Goal: Task Accomplishment & Management: Manage account settings

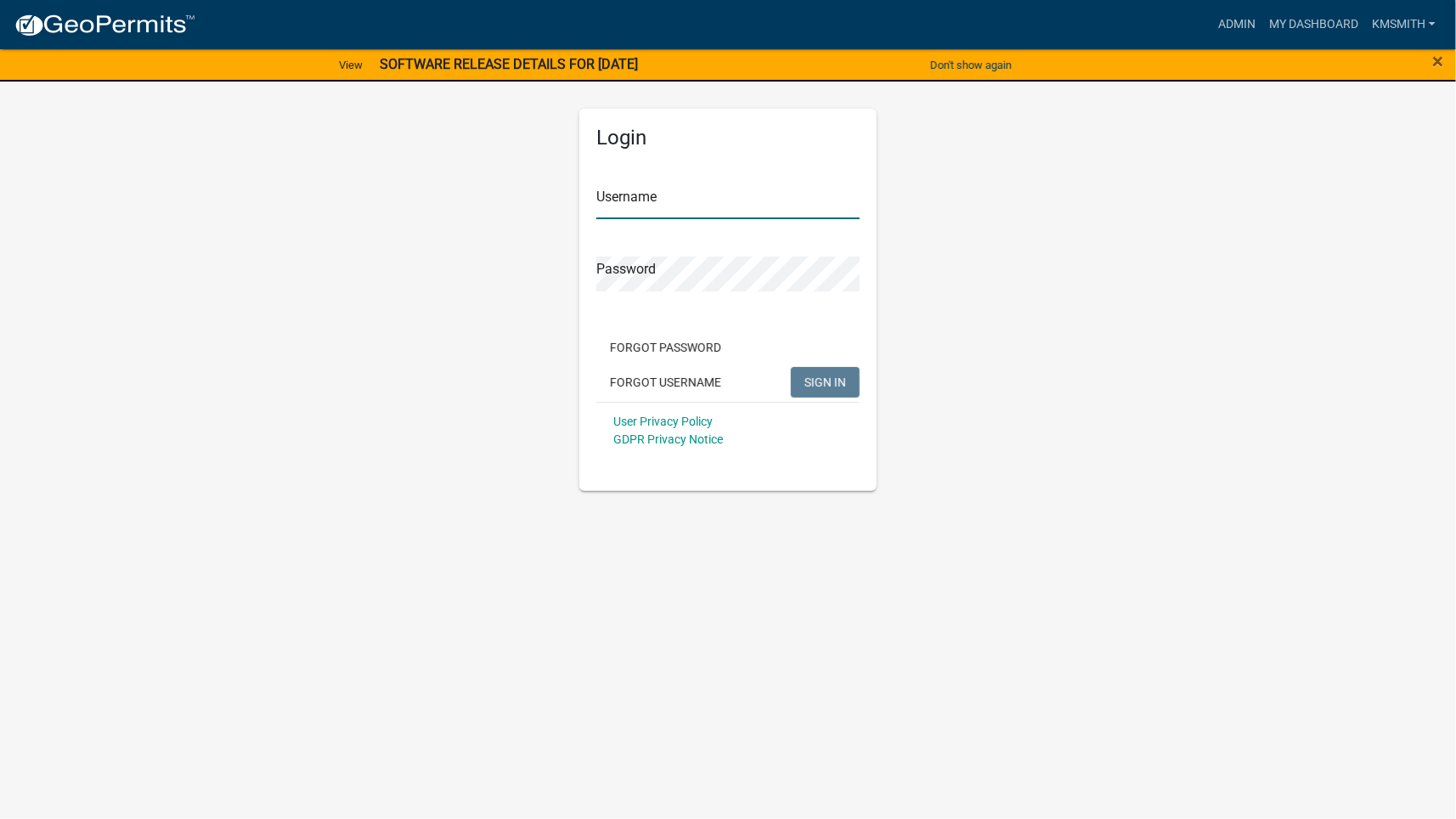
type input "kmsmith"
click at [838, 384] on span "SIGN IN" at bounding box center [825, 381] width 41 height 13
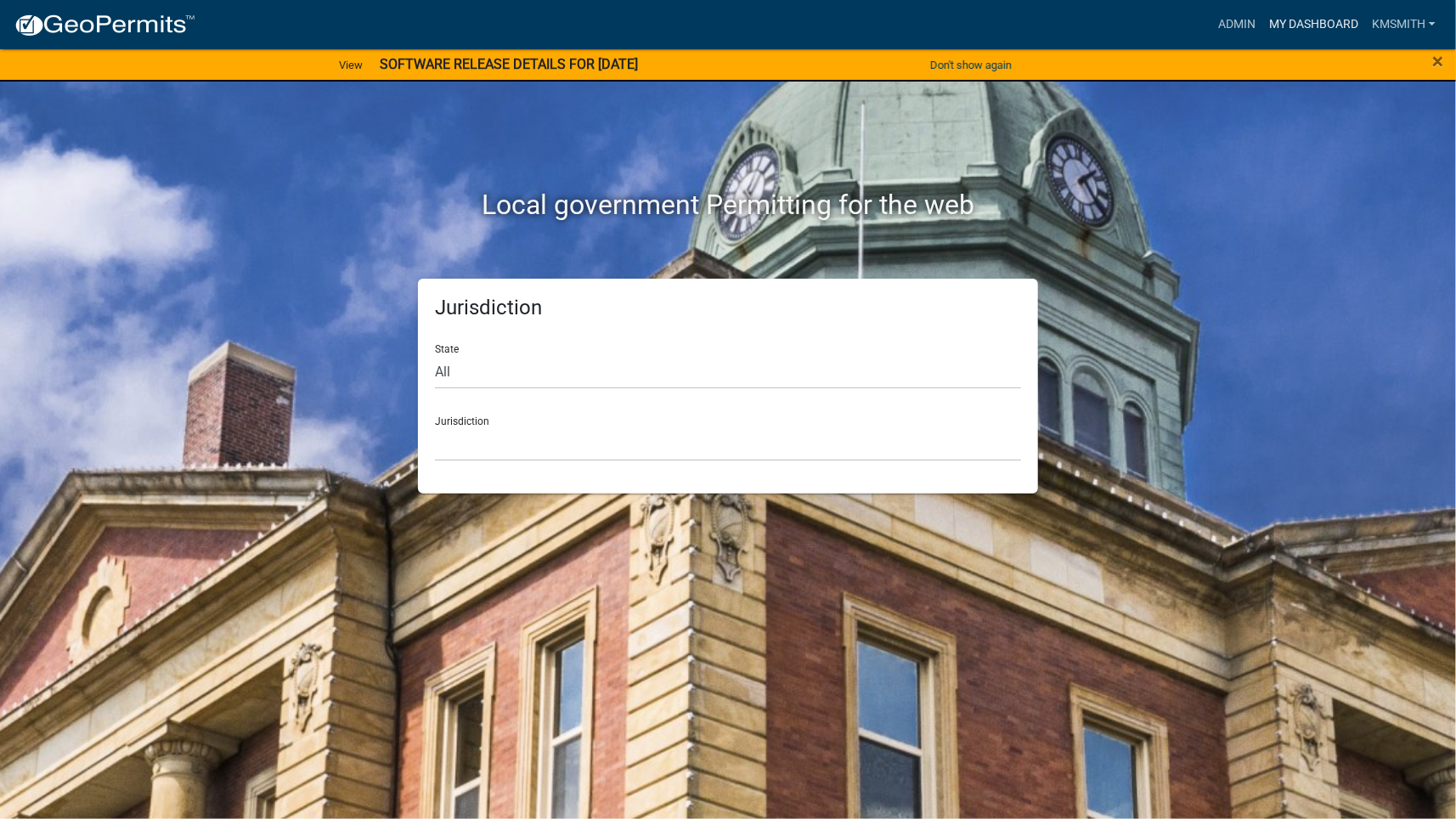
click at [1279, 23] on link "My Dashboard" at bounding box center [1314, 24] width 102 height 32
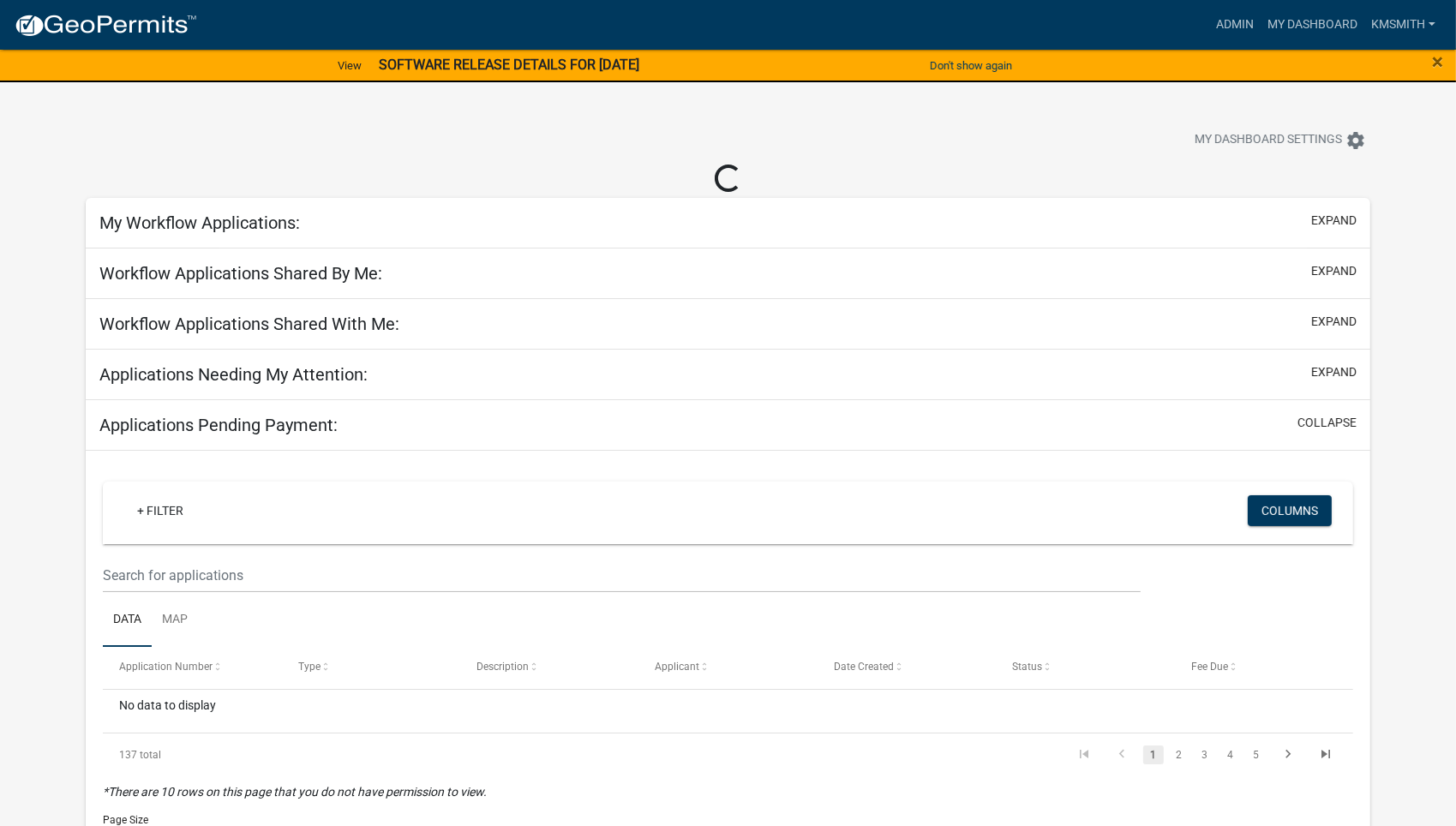
select select "2: 50"
